Goal: Information Seeking & Learning: Learn about a topic

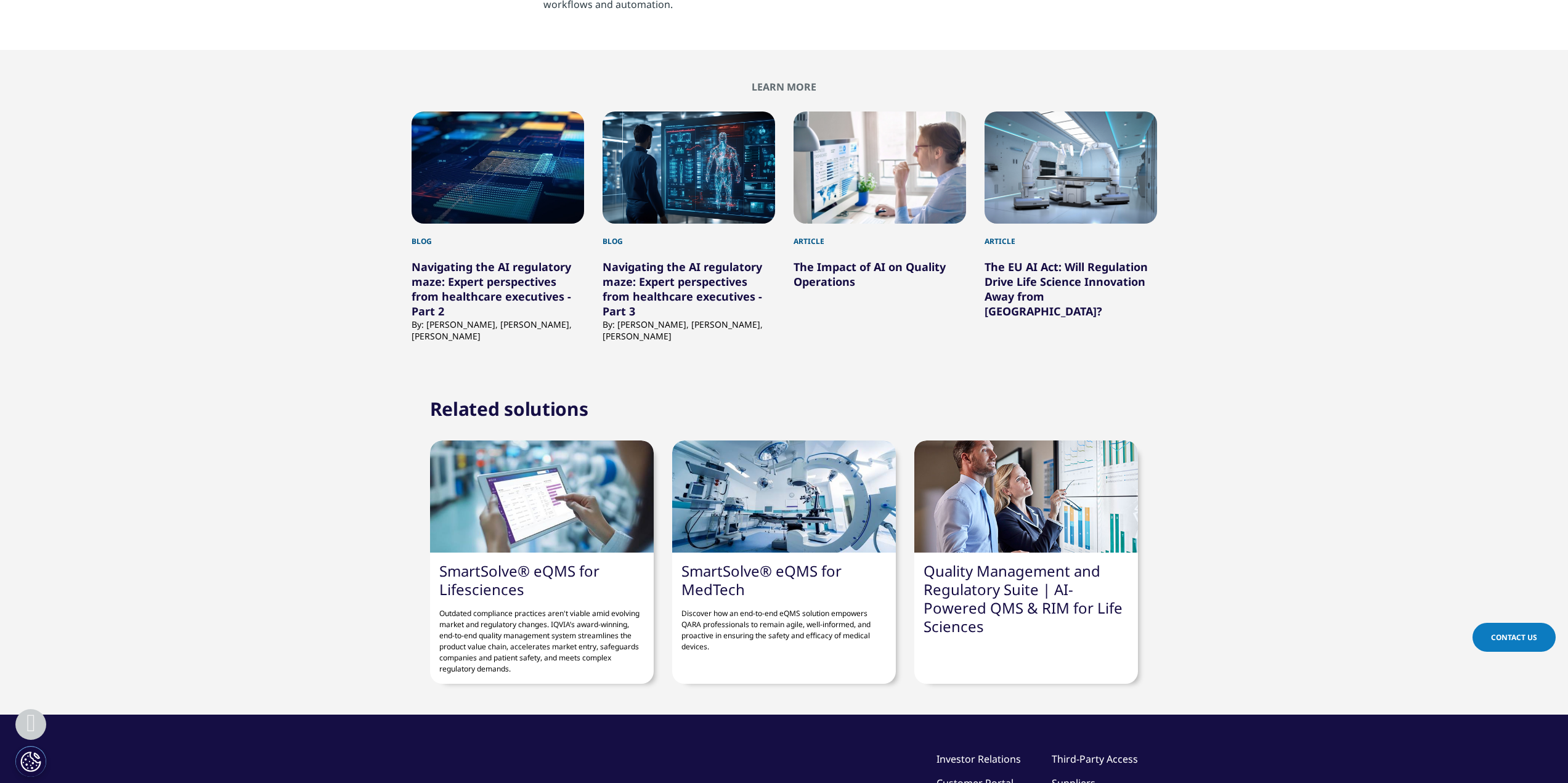
scroll to position [2650, 0]
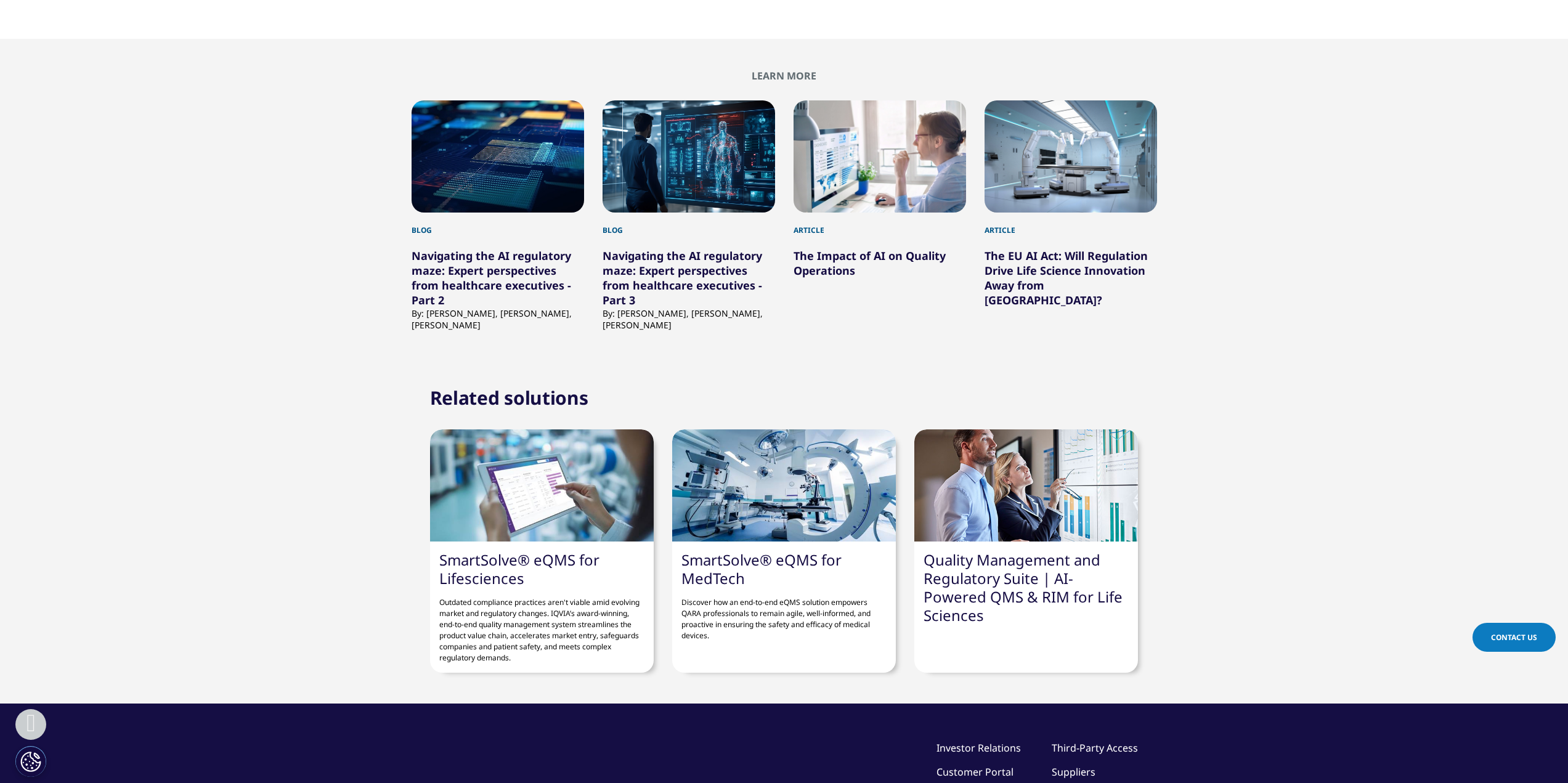
click at [477, 249] on link "Navigating the AI regulatory maze: Expert perspectives from healthcare executiv…" at bounding box center [491, 278] width 159 height 59
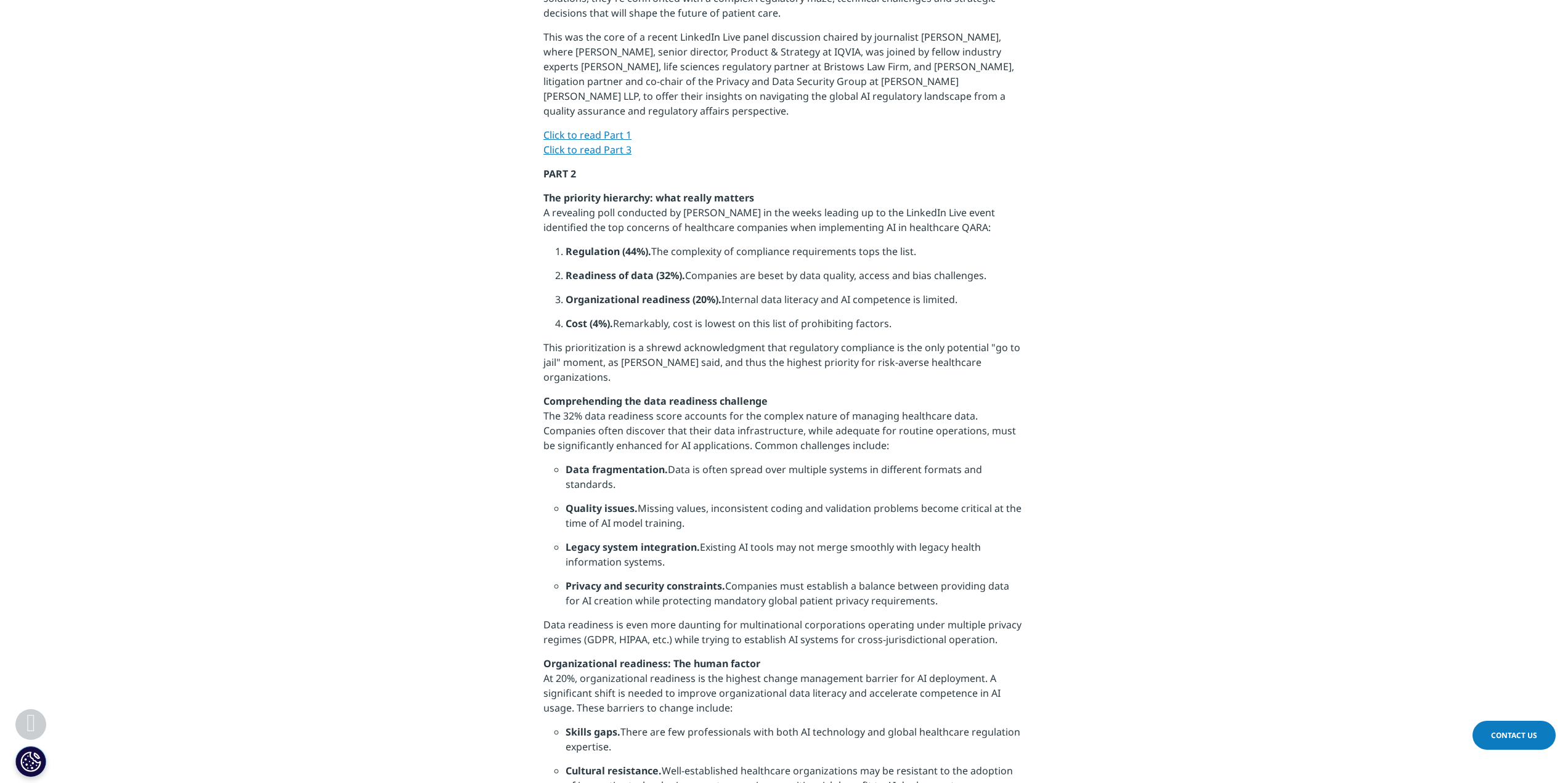
scroll to position [801, 0]
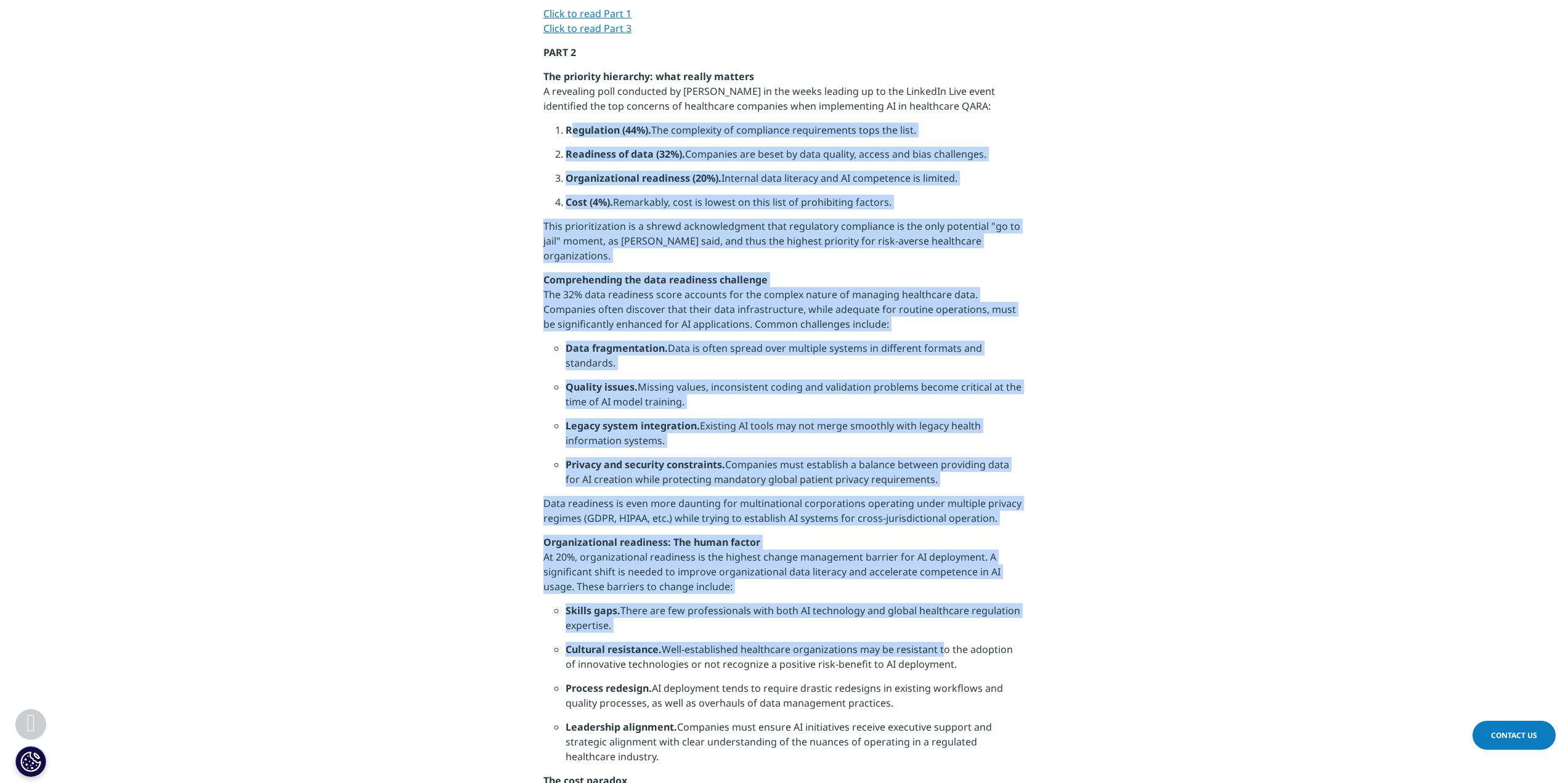
drag, startPoint x: 570, startPoint y: 113, endPoint x: 929, endPoint y: 631, distance: 630.2
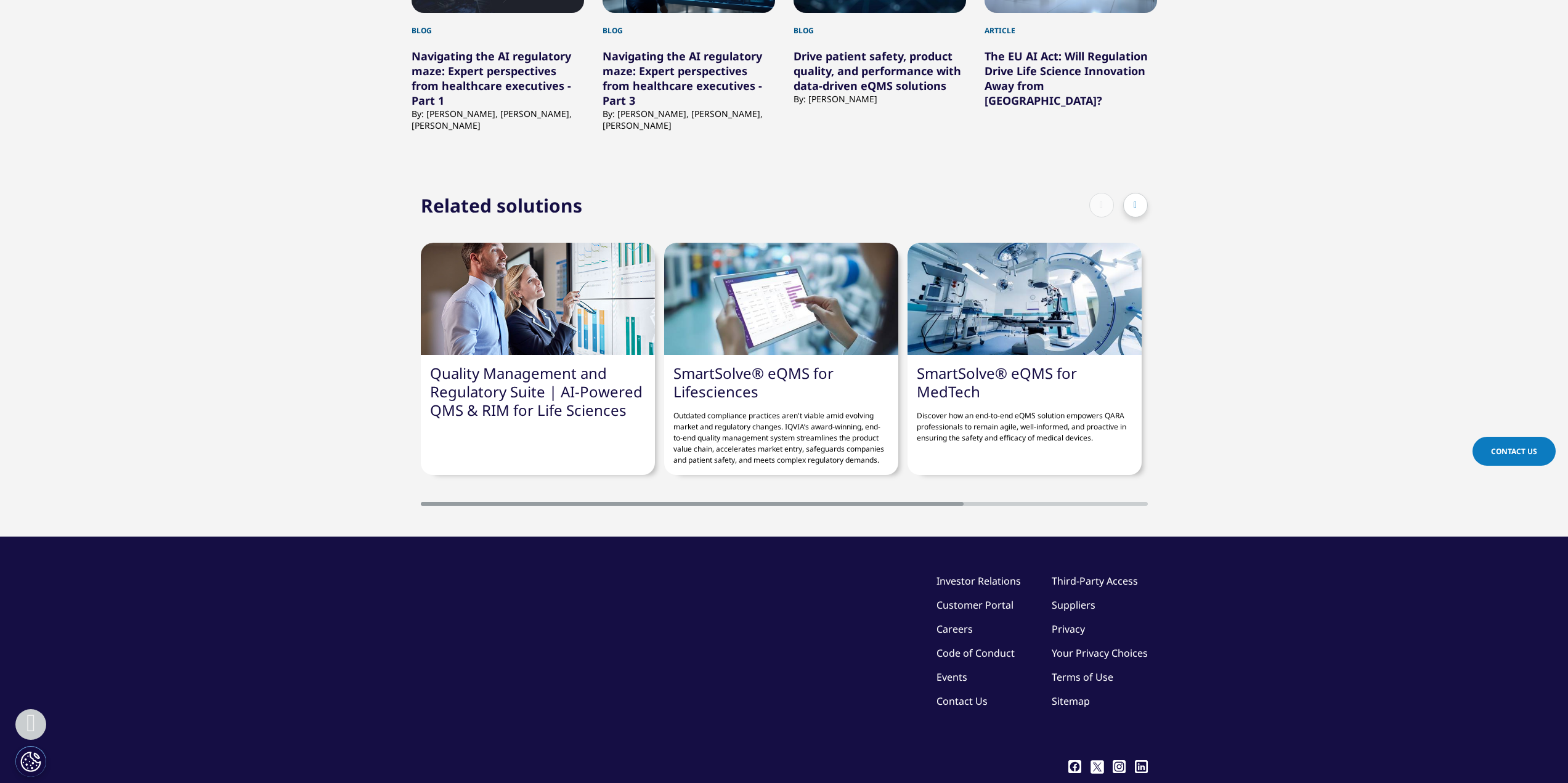
scroll to position [3062, 0]
